Goal: Task Accomplishment & Management: Manage account settings

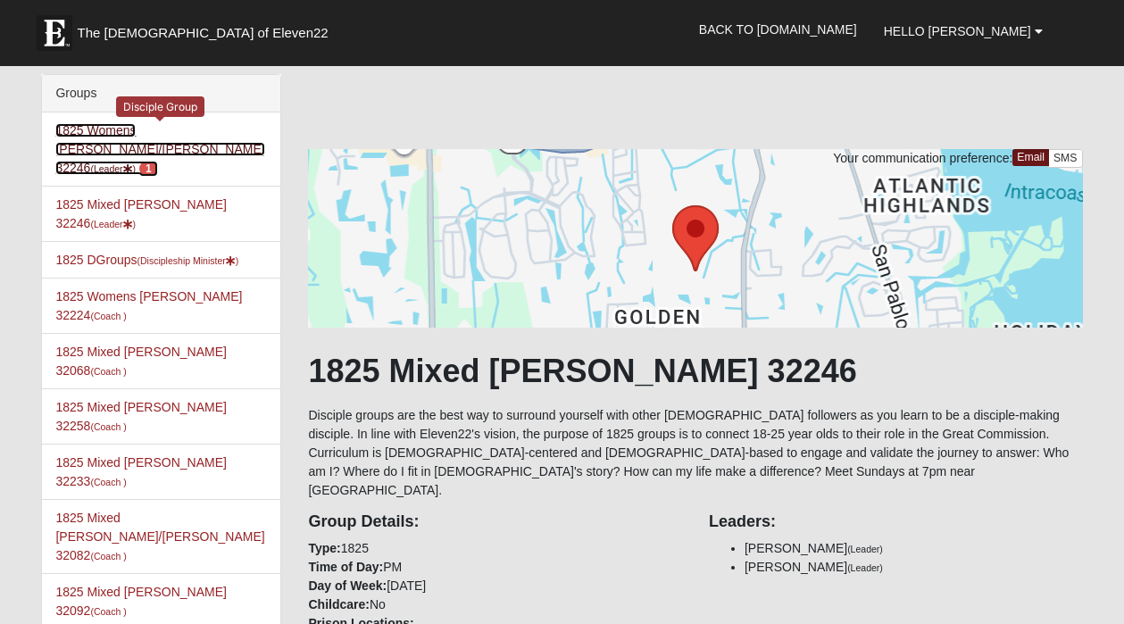
click at [185, 128] on link "1825 Womens Annis/Ferguson 32246 (Leader ) 1" at bounding box center [159, 149] width 209 height 52
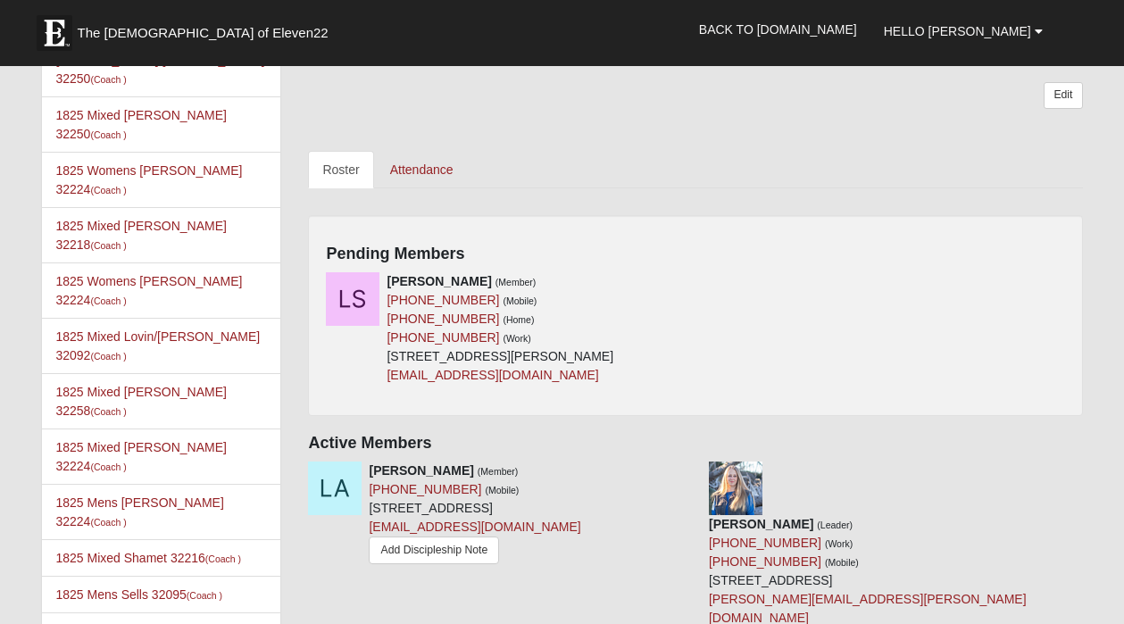
scroll to position [789, 0]
click at [687, 276] on icon at bounding box center [689, 282] width 13 height 13
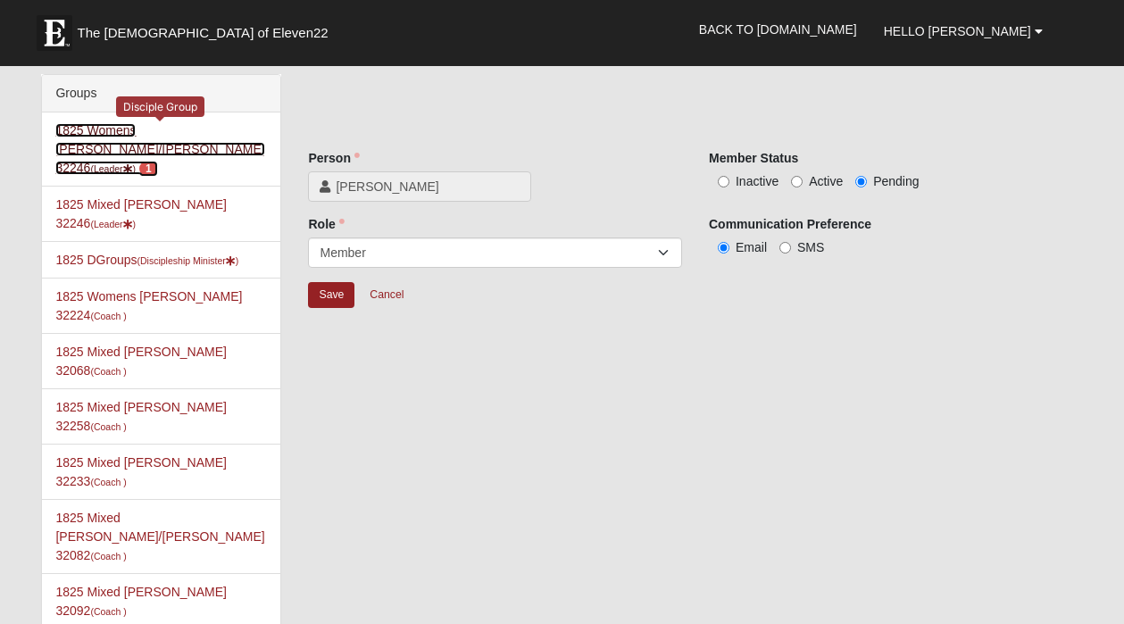
click at [208, 129] on link "1825 Womens Annis/Ferguson 32246 (Leader ) 1" at bounding box center [159, 149] width 209 height 52
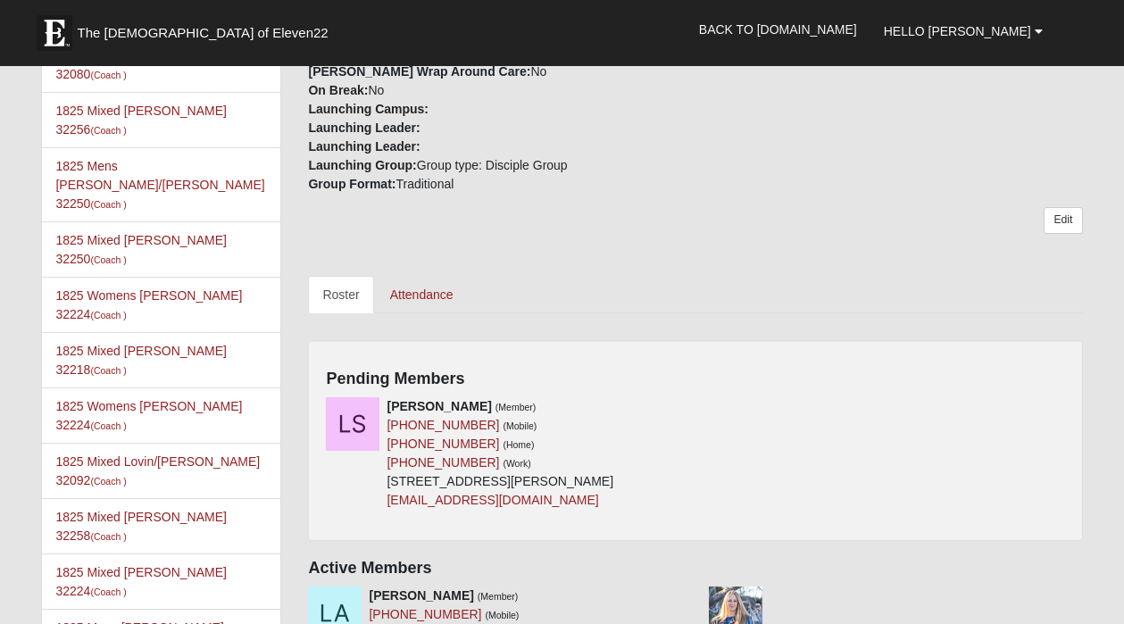
scroll to position [667, 0]
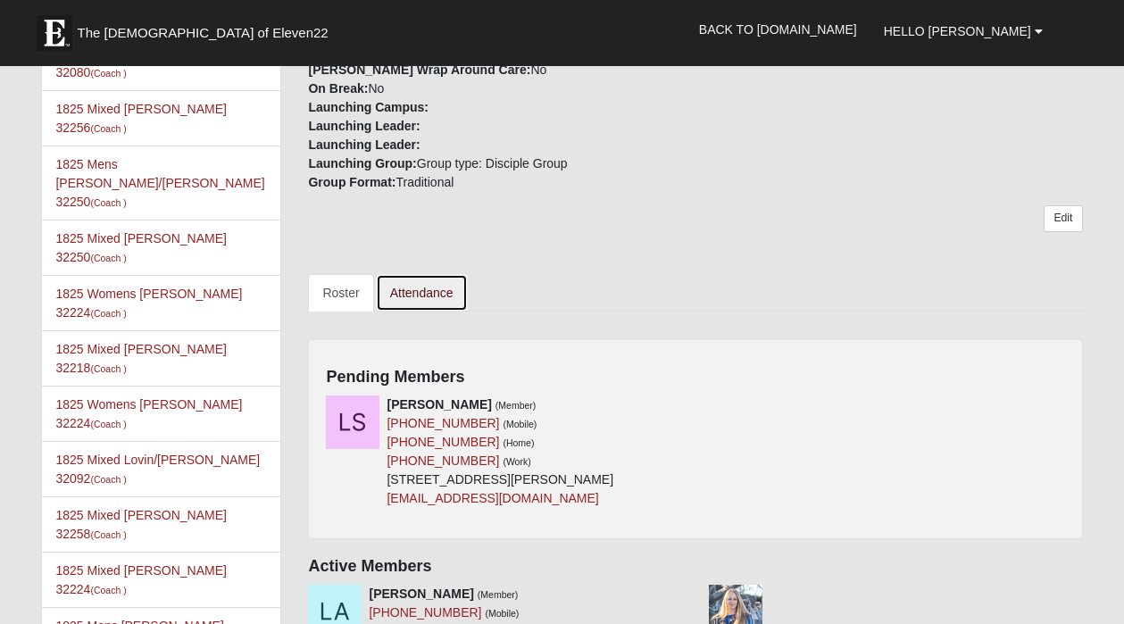
click at [435, 274] on link "Attendance" at bounding box center [422, 293] width 92 height 38
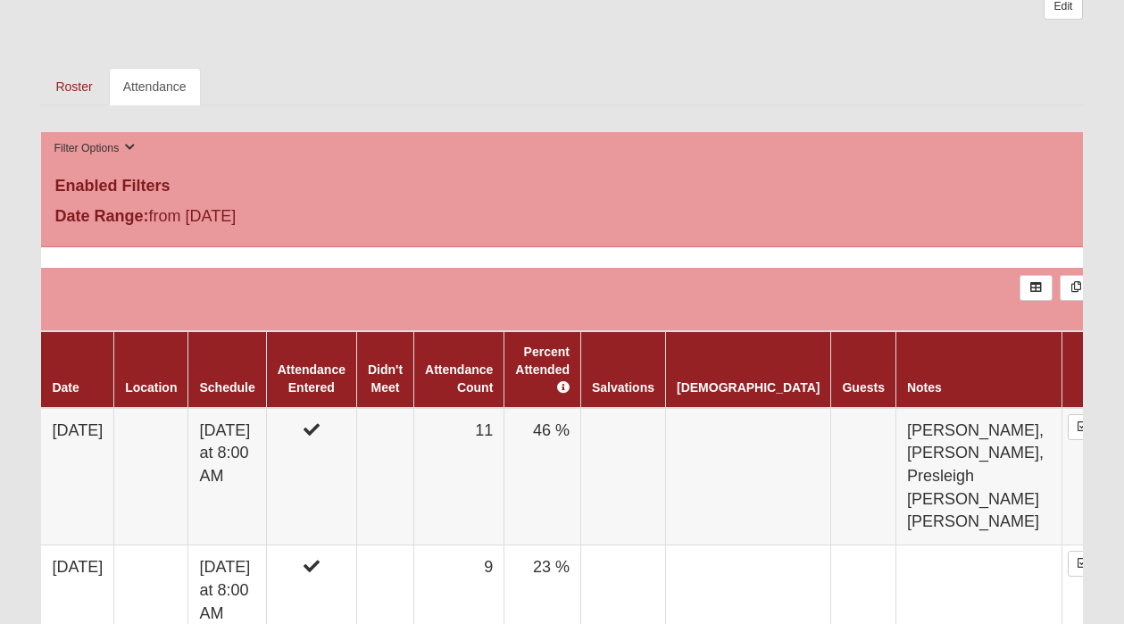
scroll to position [819, 0]
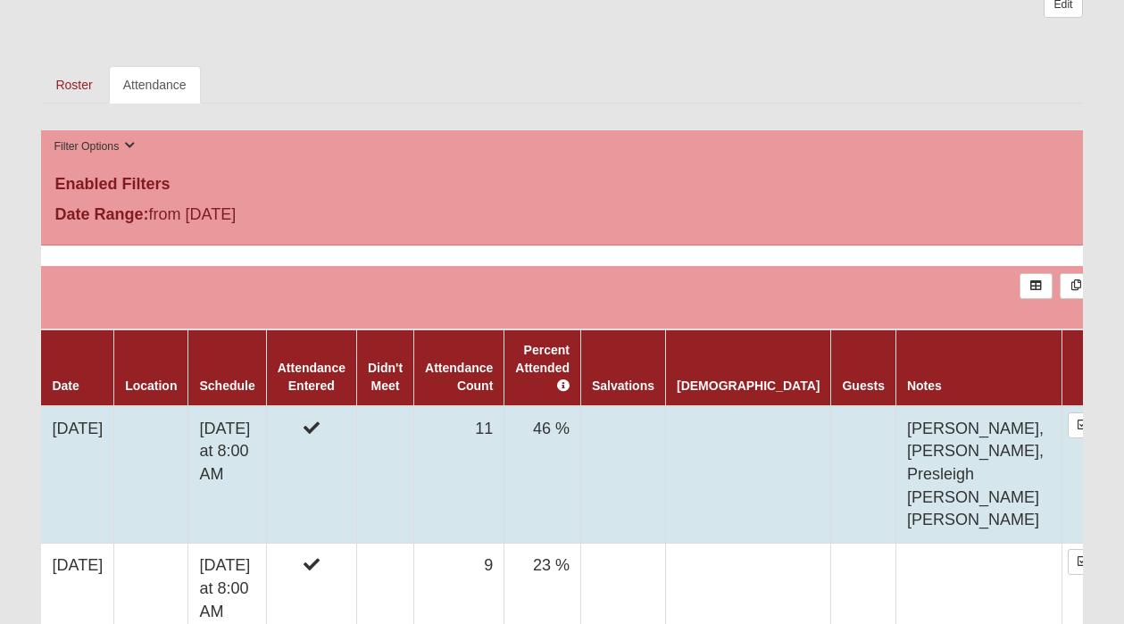
click at [266, 406] on td "Wednesday at 8:00 AM" at bounding box center [227, 475] width 78 height 138
